Goal: Task Accomplishment & Management: Manage account settings

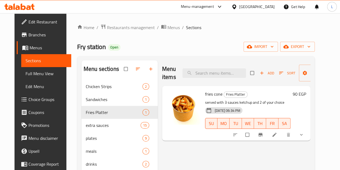
click at [227, 12] on div "Menu-management" at bounding box center [202, 6] width 51 height 13
click at [227, 11] on div "Menu-management" at bounding box center [202, 6] width 51 height 13
click at [214, 5] on div "Menu-management" at bounding box center [197, 6] width 33 height 6
click at [232, 22] on div "All Plugins" at bounding box center [208, 23] width 81 height 12
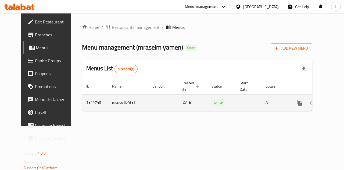
click at [335, 105] on icon "enhanced table" at bounding box center [338, 102] width 6 height 6
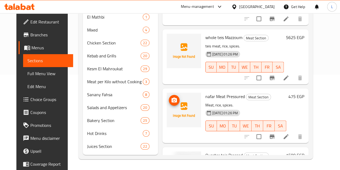
scroll to position [619, 0]
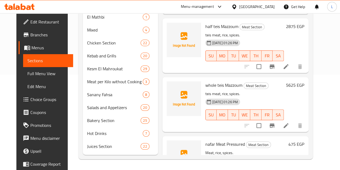
click at [214, 4] on div "Menu-management" at bounding box center [197, 6] width 33 height 6
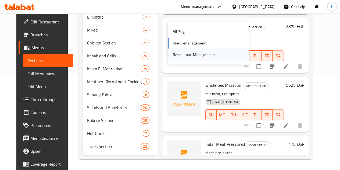
click at [188, 52] on div "Restaurant-Management" at bounding box center [194, 55] width 42 height 6
